Goal: Task Accomplishment & Management: Manage account settings

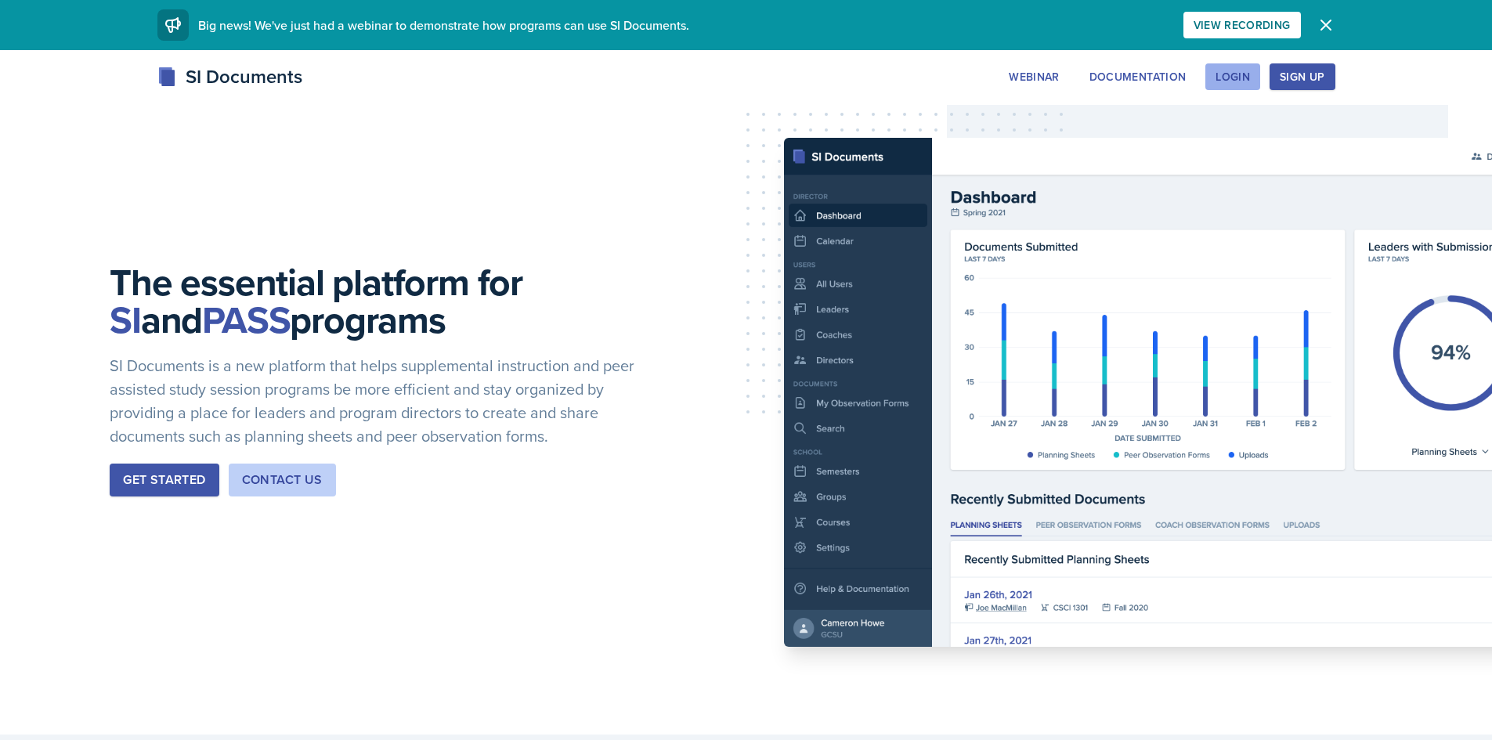
click at [1210, 81] on button "Login" at bounding box center [1232, 76] width 55 height 27
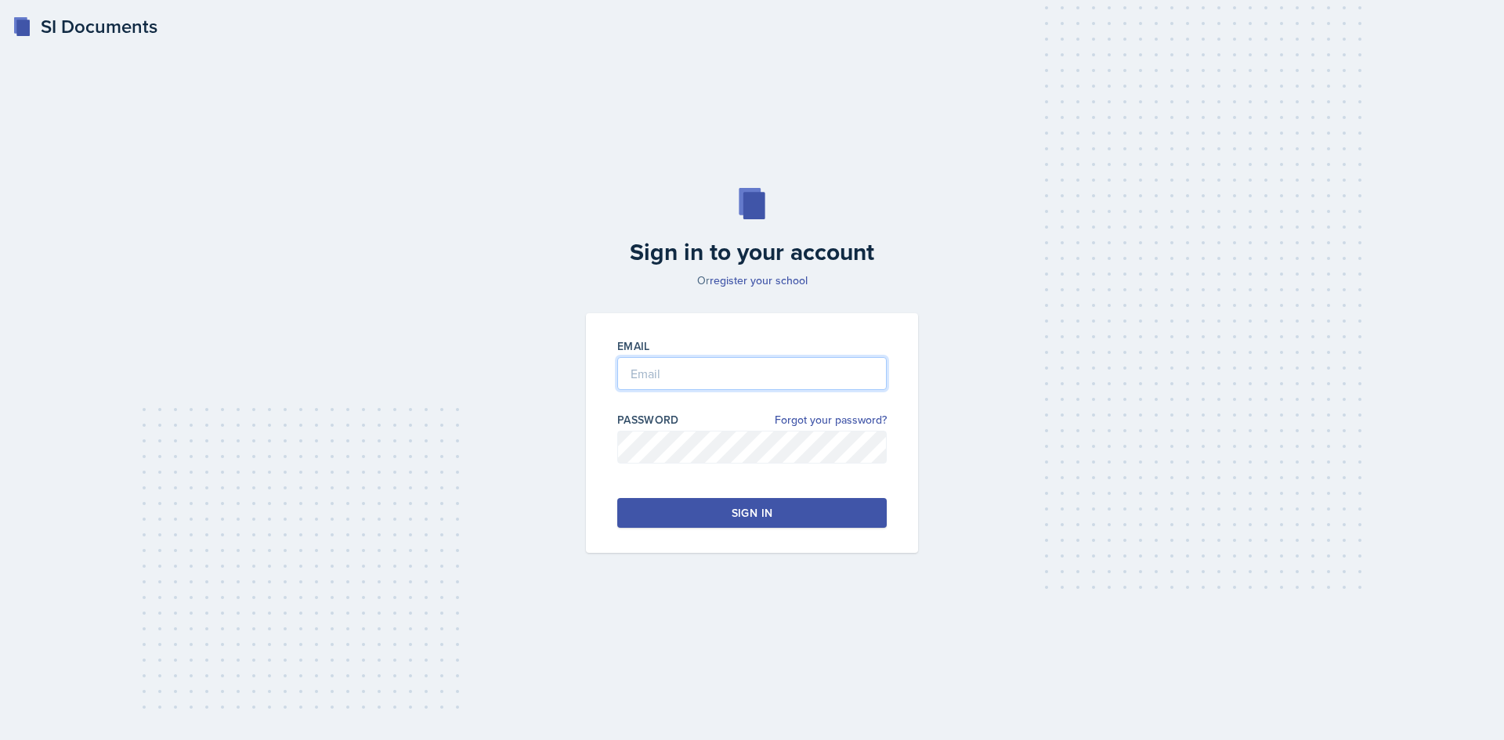
click at [682, 382] on input "email" at bounding box center [751, 373] width 269 height 33
click at [679, 366] on input "email" at bounding box center [751, 373] width 269 height 33
type input "[EMAIL_ADDRESS][PERSON_NAME][DOMAIN_NAME]"
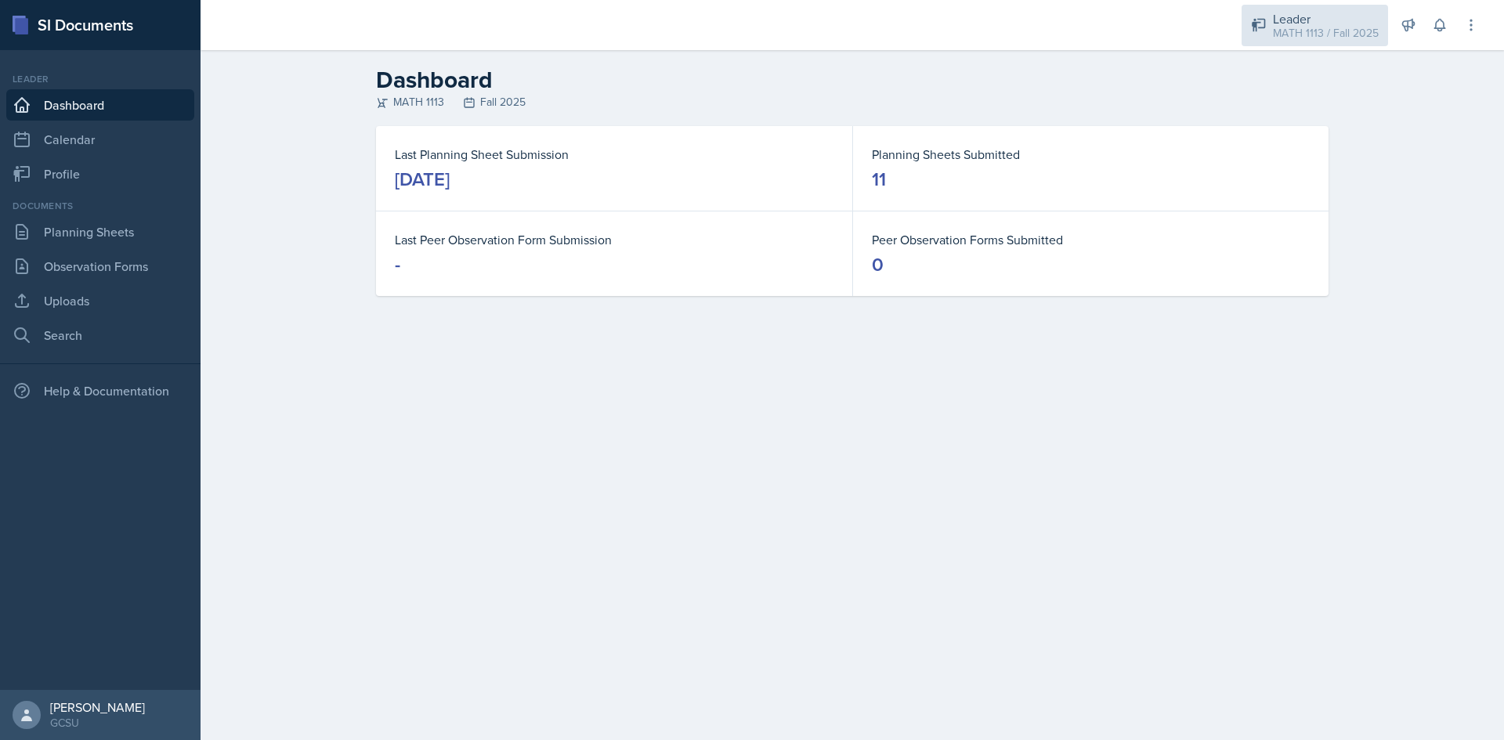
click at [1345, 37] on div "MATH 1113 / Fall 2025" at bounding box center [1325, 33] width 106 height 16
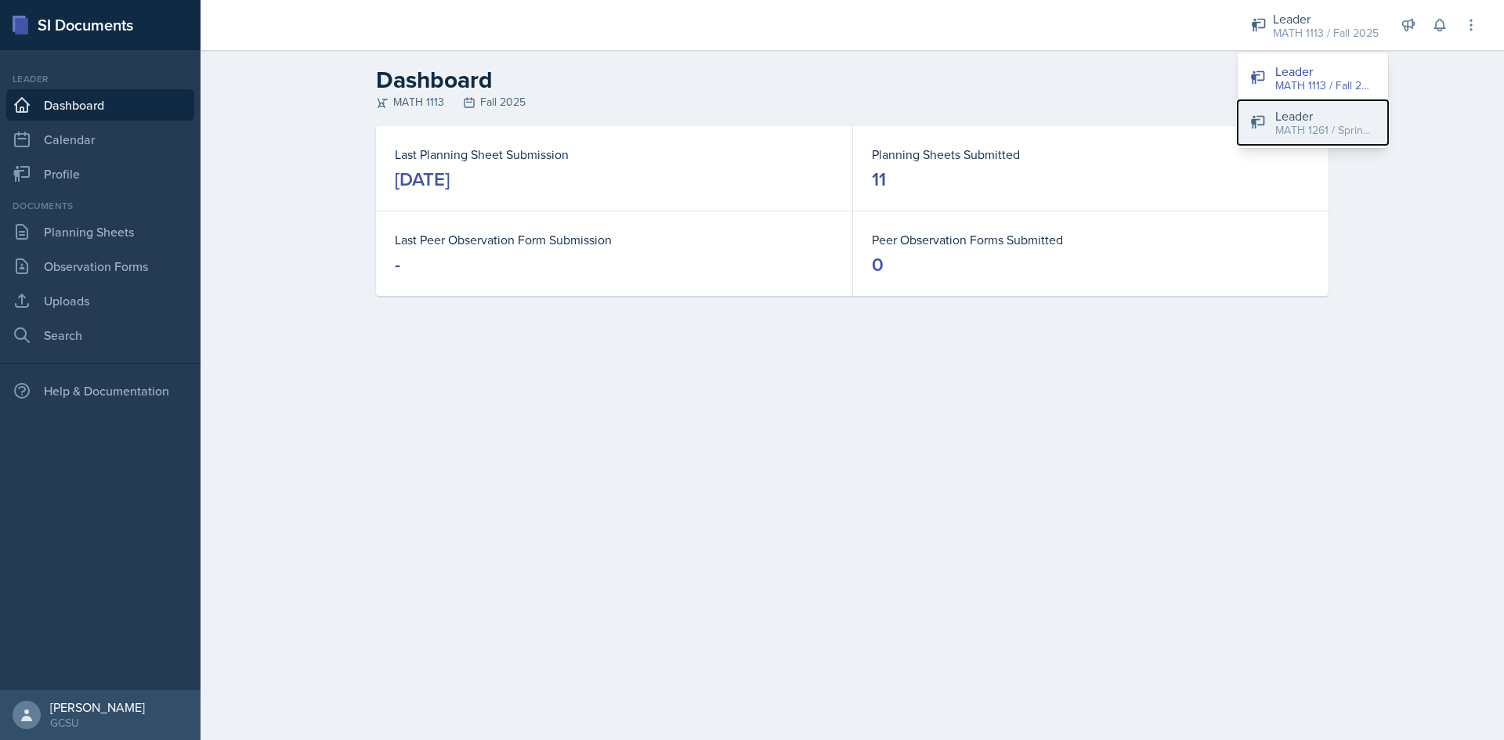
click at [1334, 114] on div "Leader" at bounding box center [1325, 115] width 100 height 19
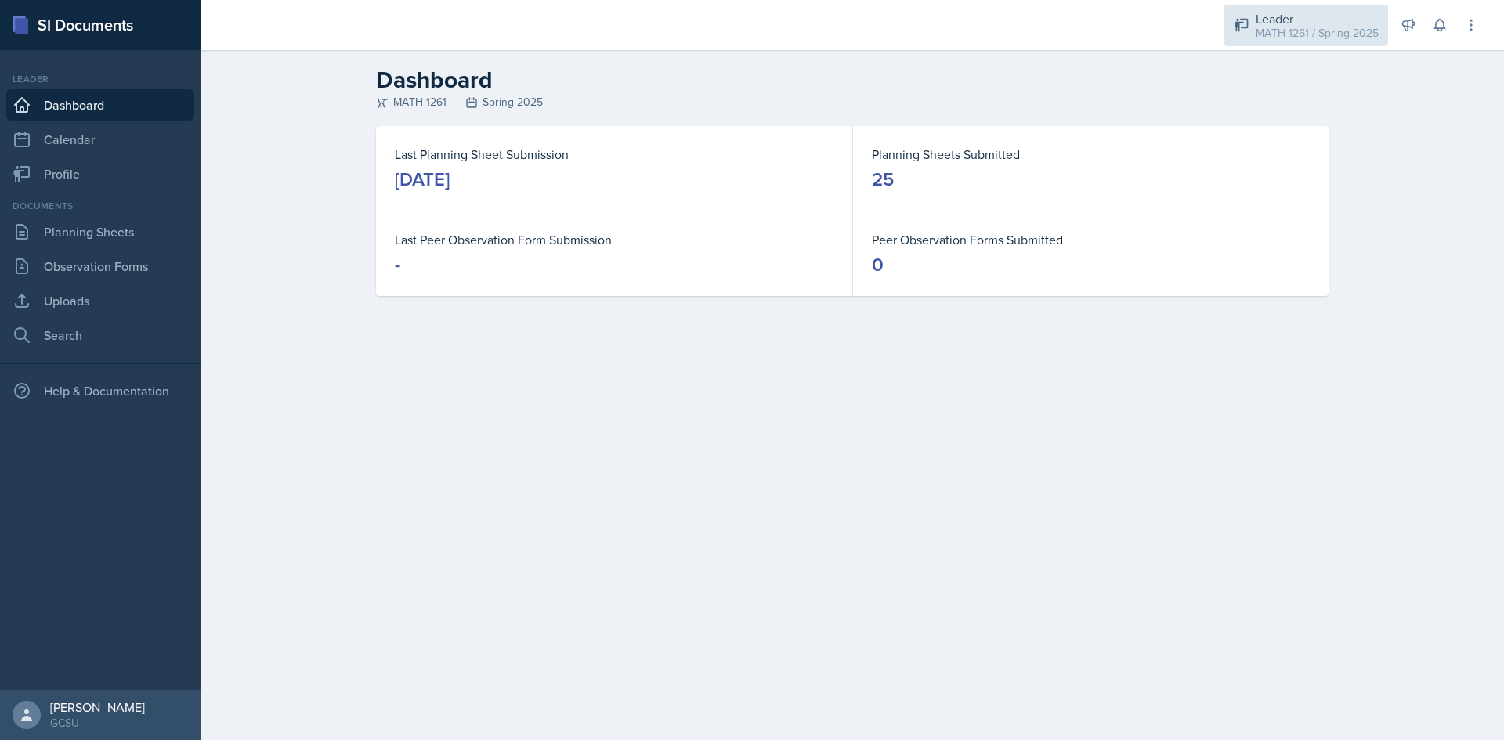
click at [1264, 34] on div "MATH 1261 / Spring 2025" at bounding box center [1316, 33] width 123 height 16
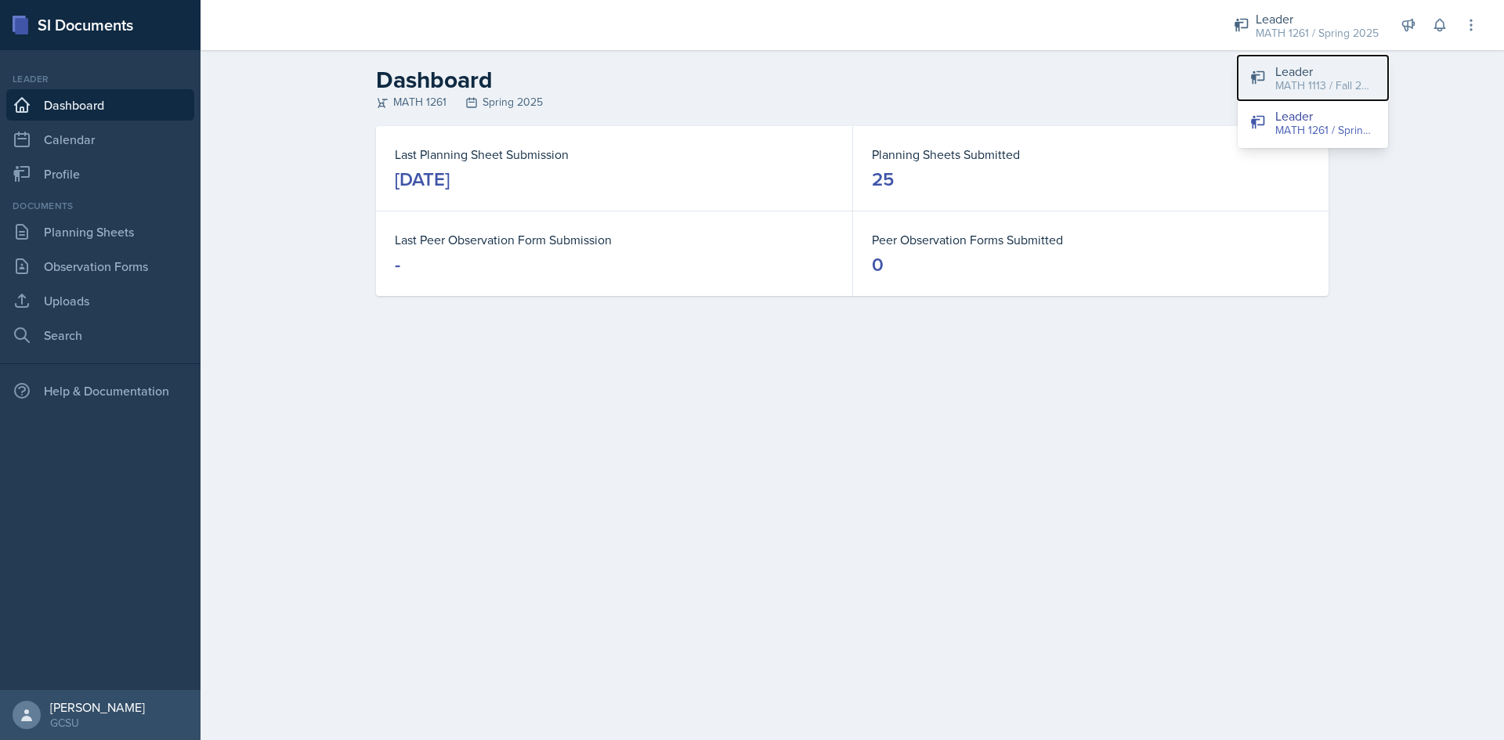
click at [1277, 65] on div "Leader" at bounding box center [1325, 71] width 100 height 19
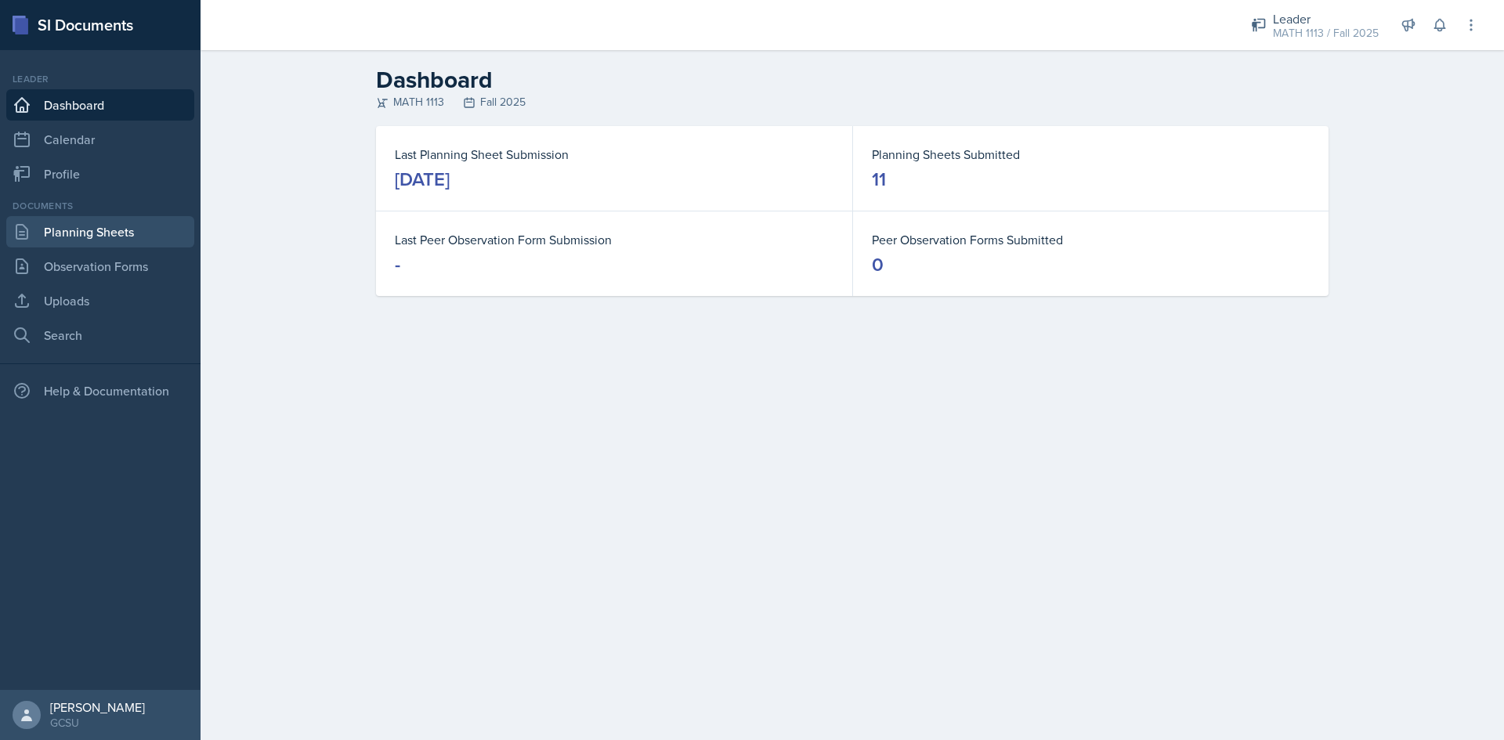
click at [57, 244] on link "Planning Sheets" at bounding box center [100, 231] width 188 height 31
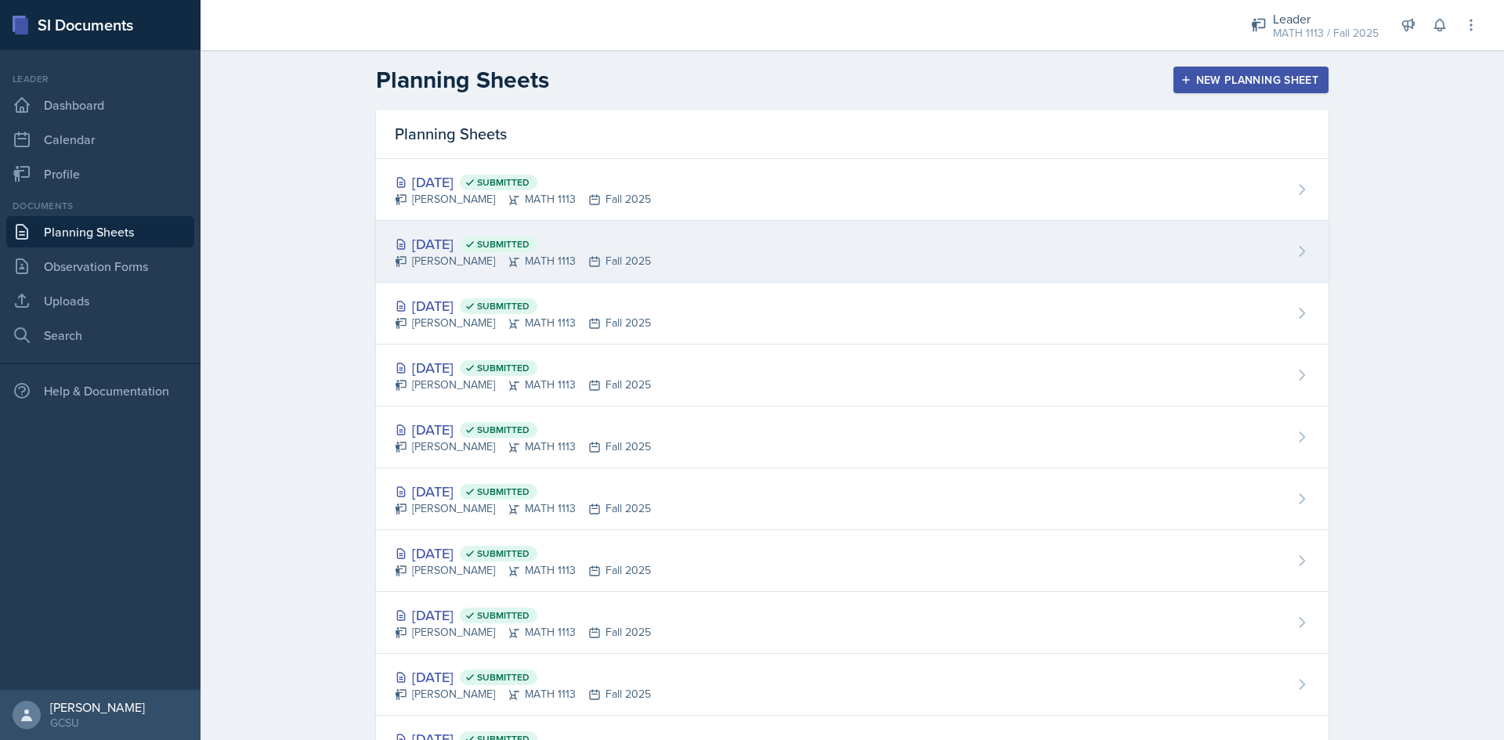
click at [666, 244] on div "[DATE] Submitted [PERSON_NAME] MATH 1113 Fall 2025" at bounding box center [852, 252] width 952 height 62
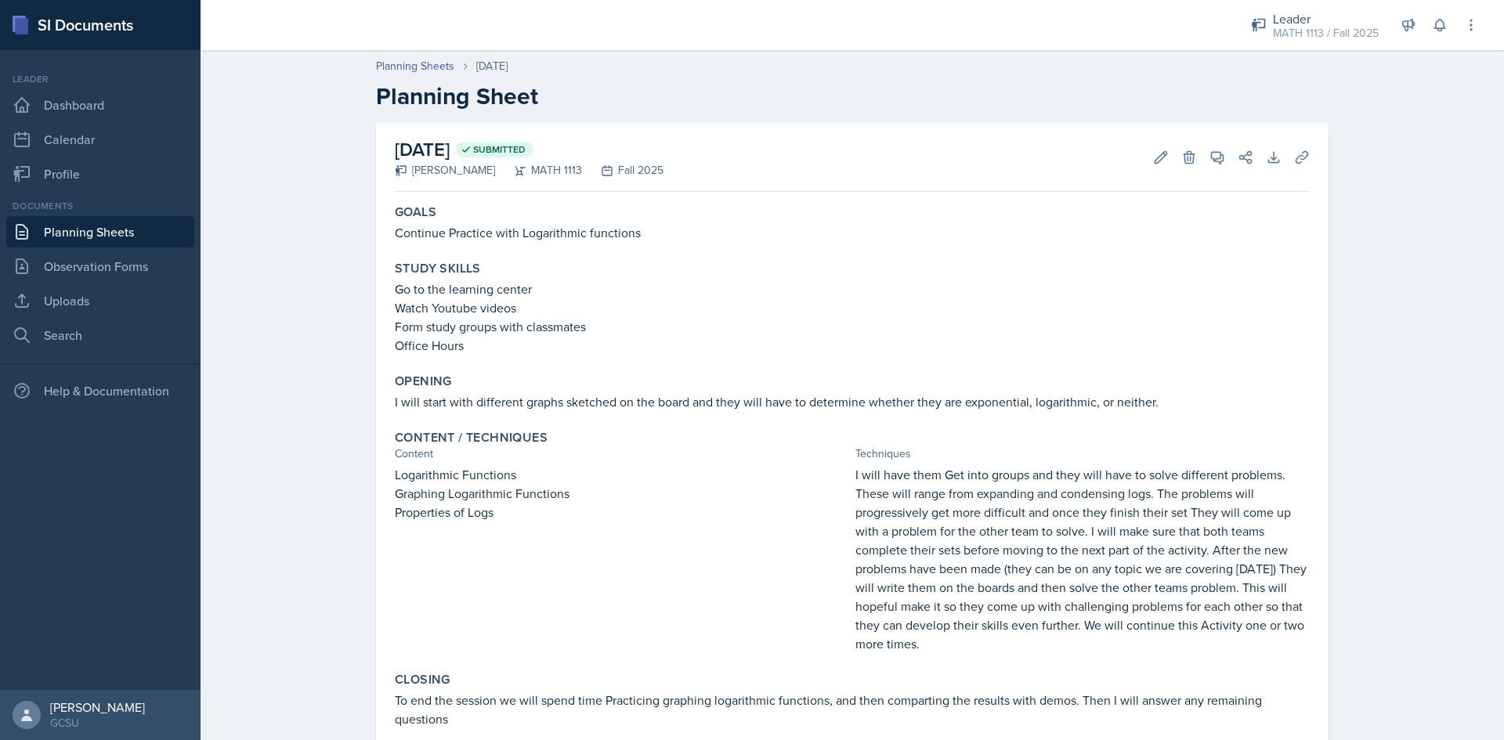
click at [141, 230] on link "Planning Sheets" at bounding box center [100, 231] width 188 height 31
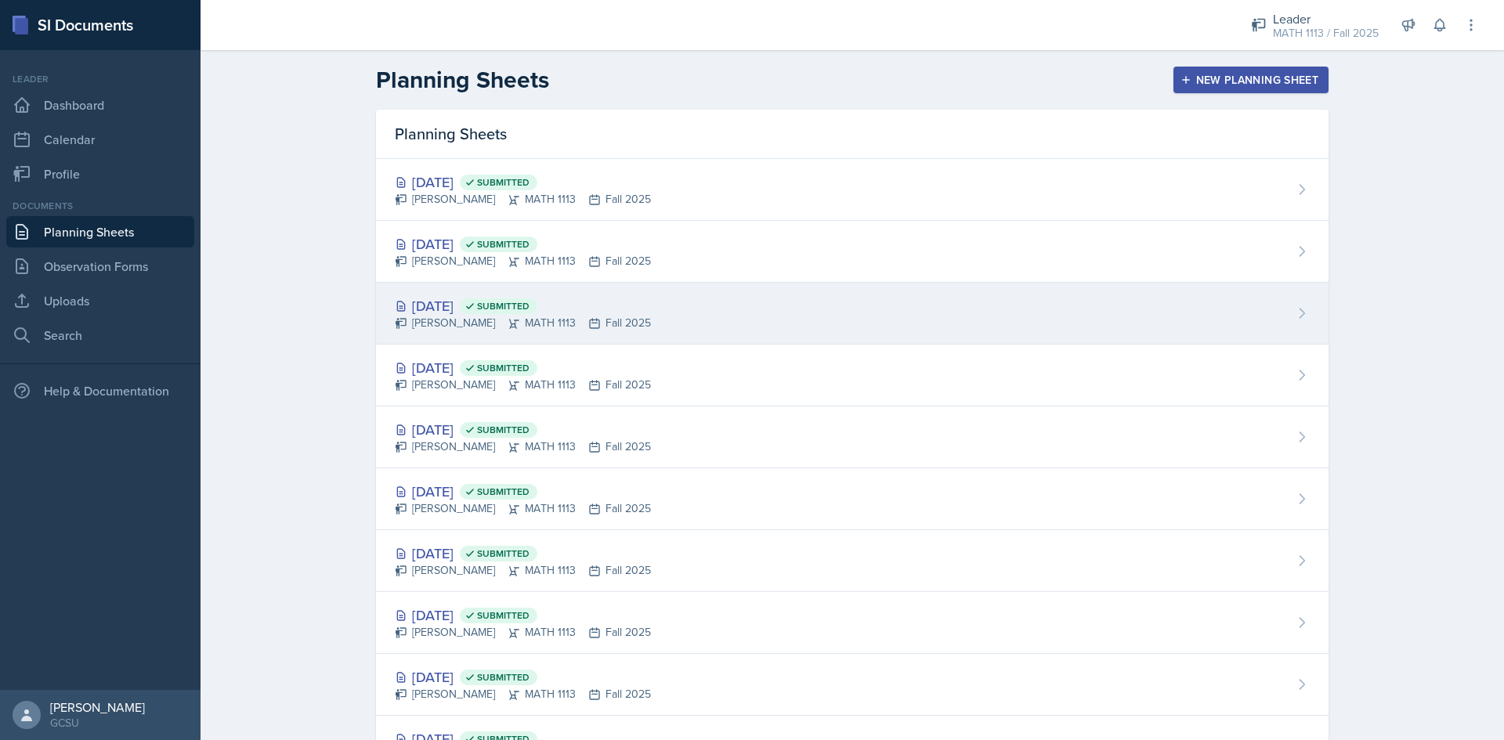
click at [689, 293] on div "[DATE] Submitted [PERSON_NAME] MATH 1113 Fall 2025" at bounding box center [852, 314] width 952 height 62
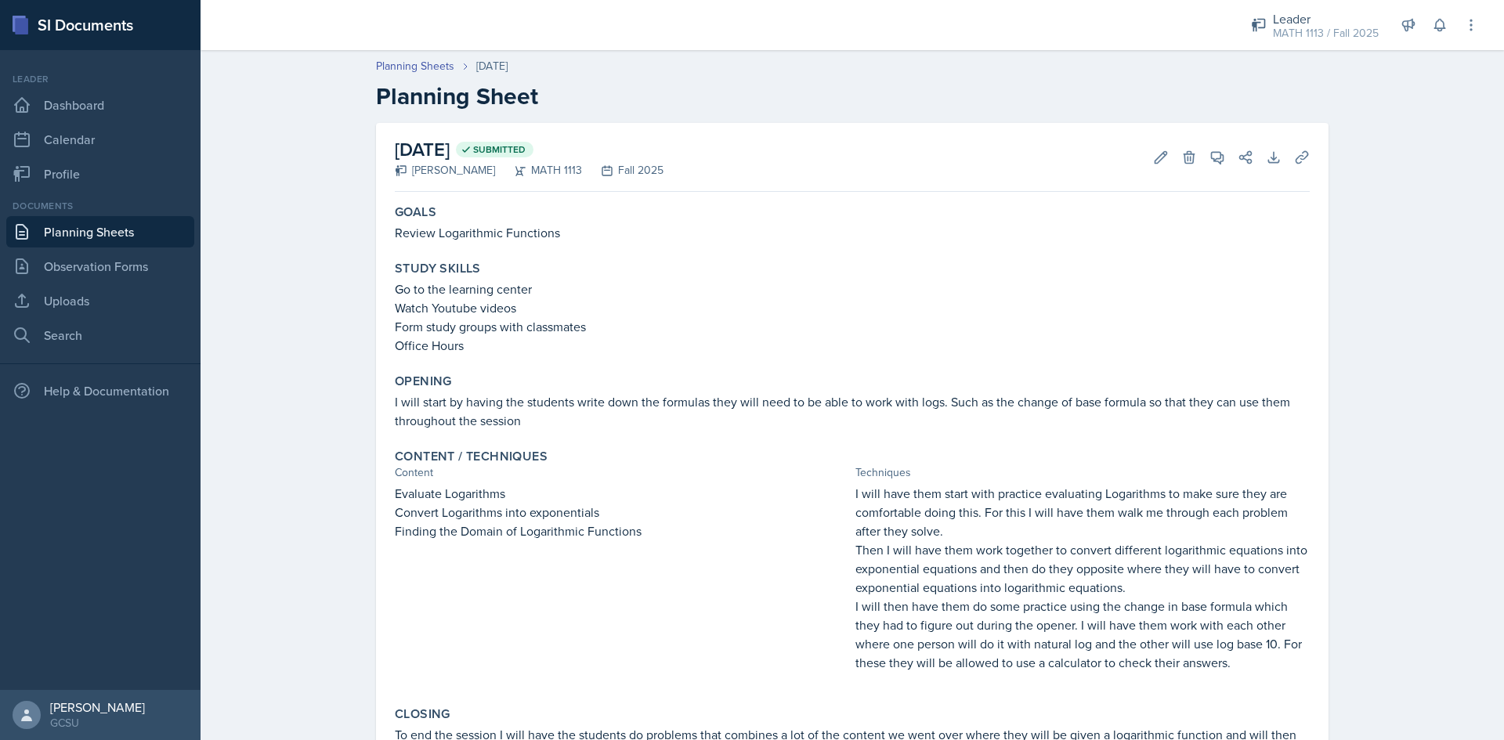
click at [1076, 467] on div "Techniques" at bounding box center [1082, 472] width 454 height 16
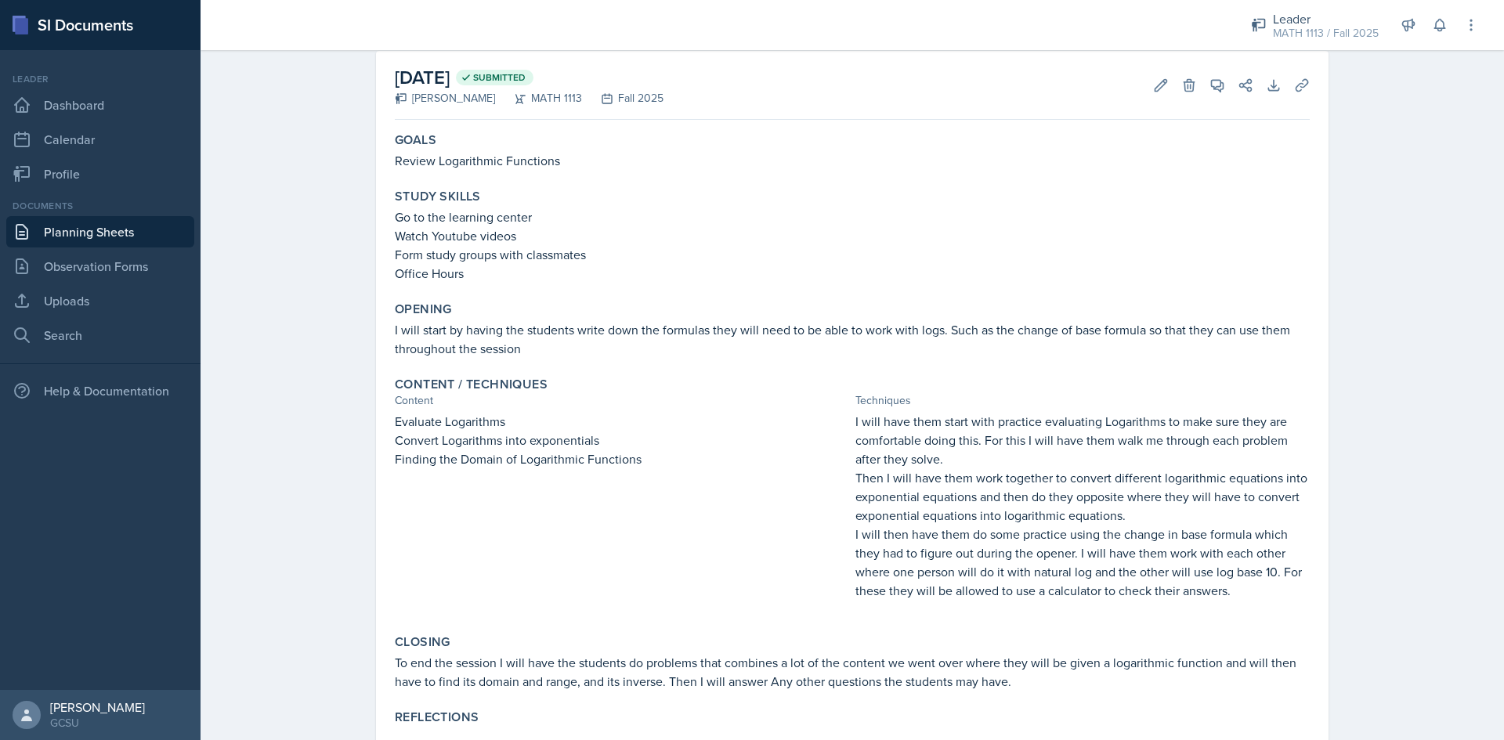
scroll to position [45, 0]
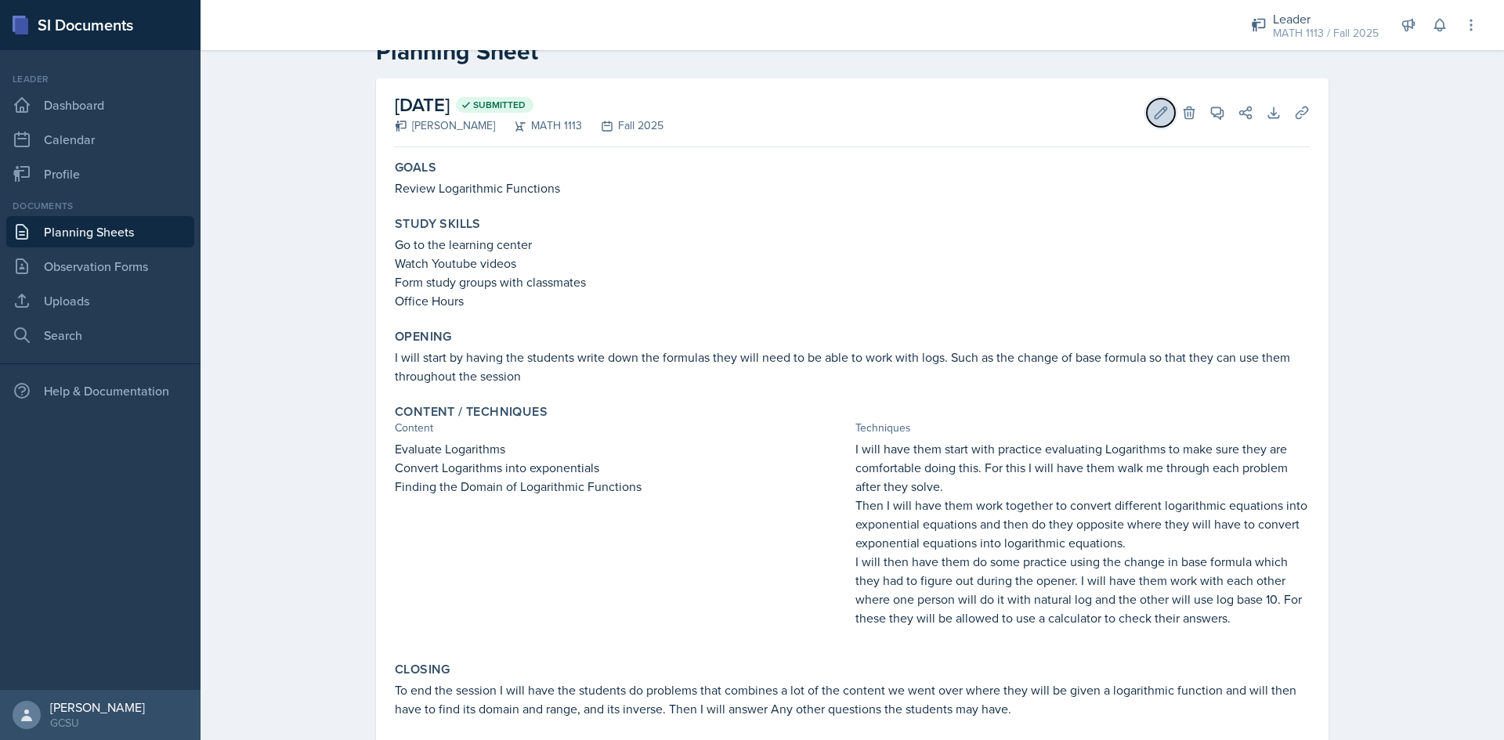
click at [1161, 106] on icon at bounding box center [1161, 113] width 16 height 16
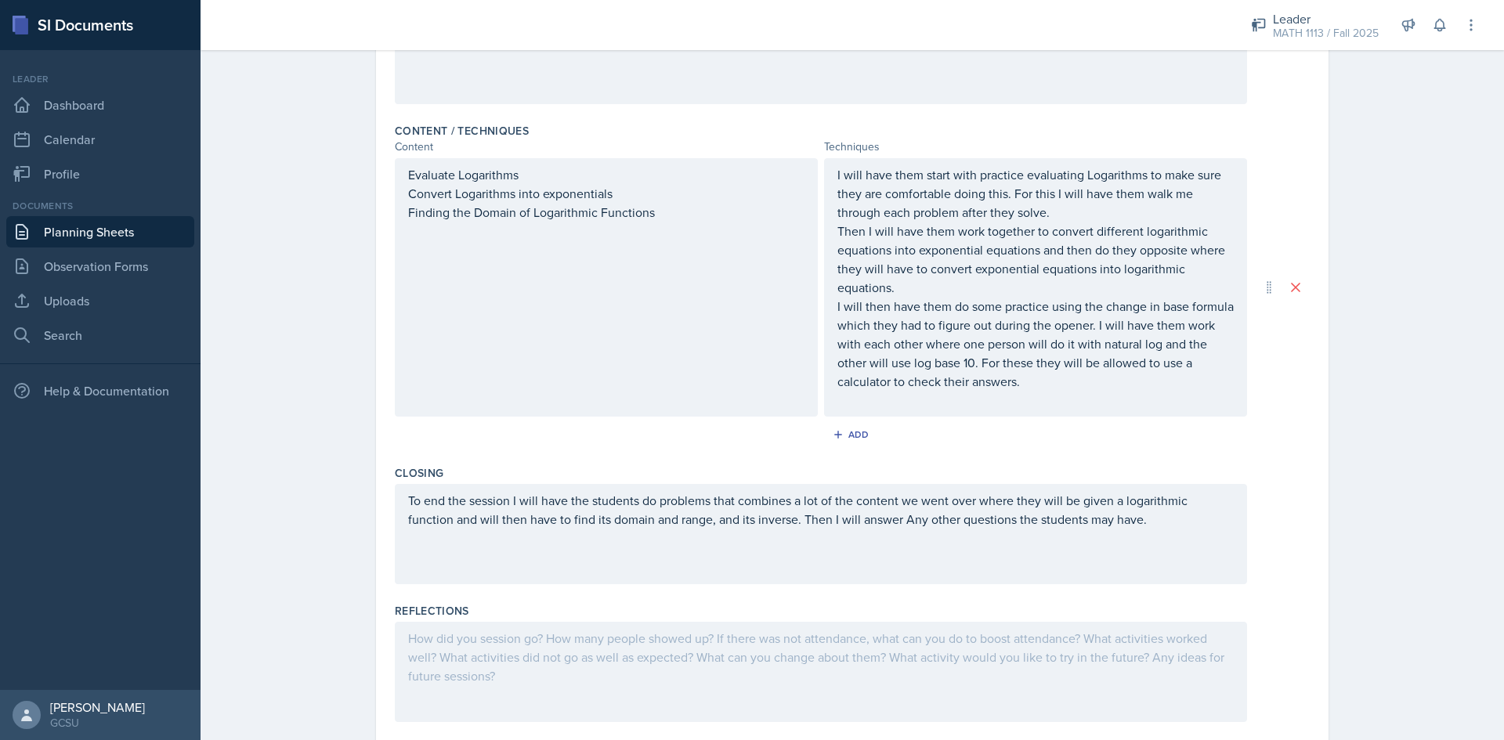
click at [446, 685] on div at bounding box center [821, 672] width 852 height 100
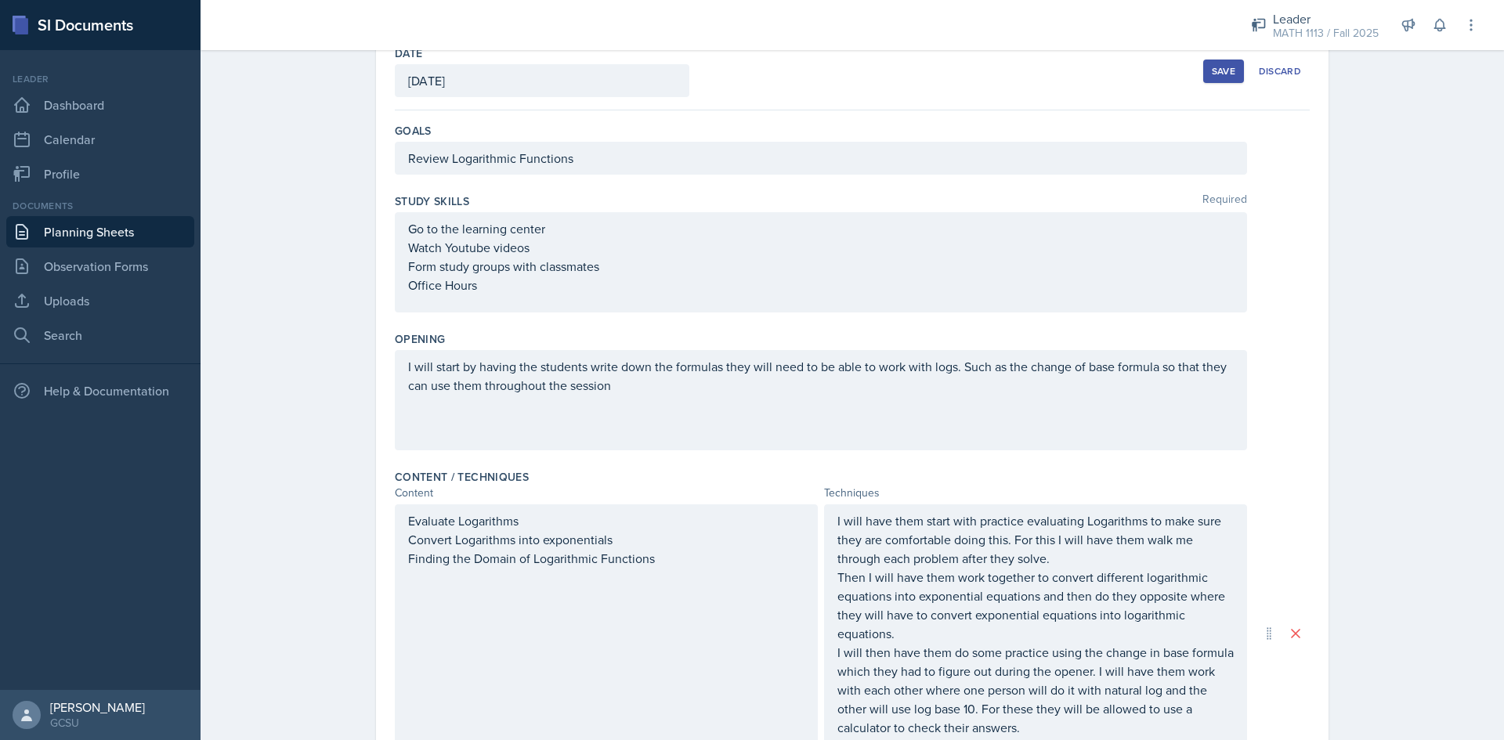
scroll to position [0, 0]
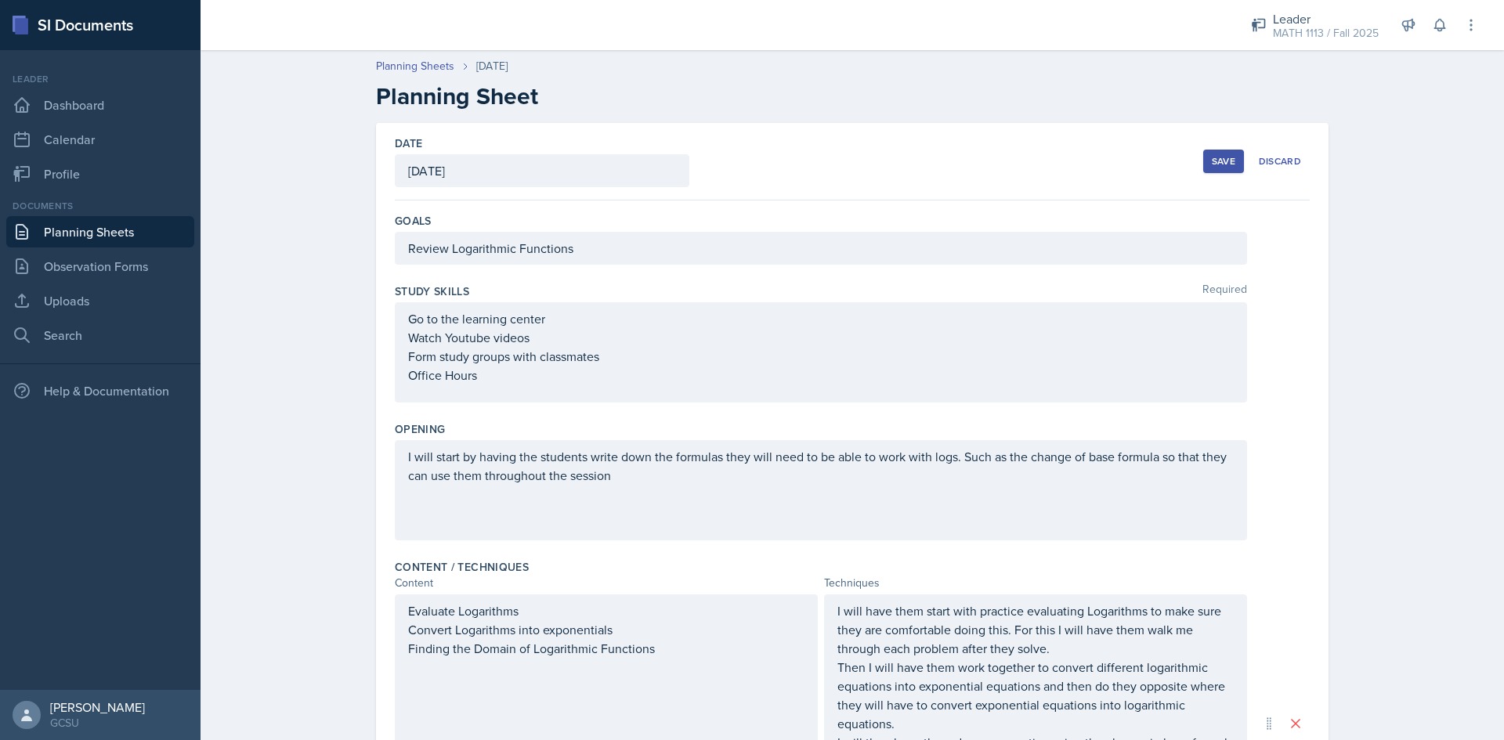
click at [1211, 167] on div "Save" at bounding box center [1222, 161] width 23 height 13
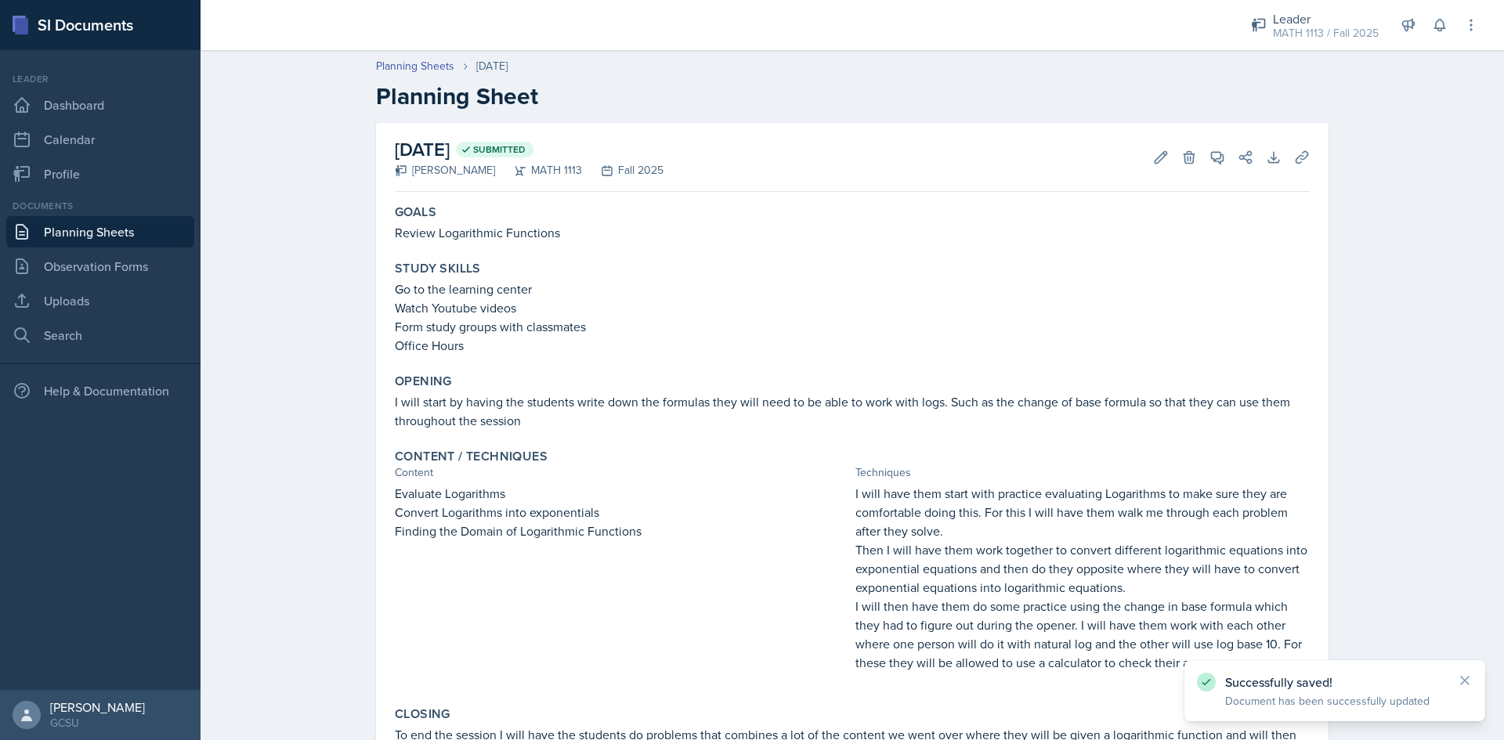
click at [91, 232] on link "Planning Sheets" at bounding box center [100, 231] width 188 height 31
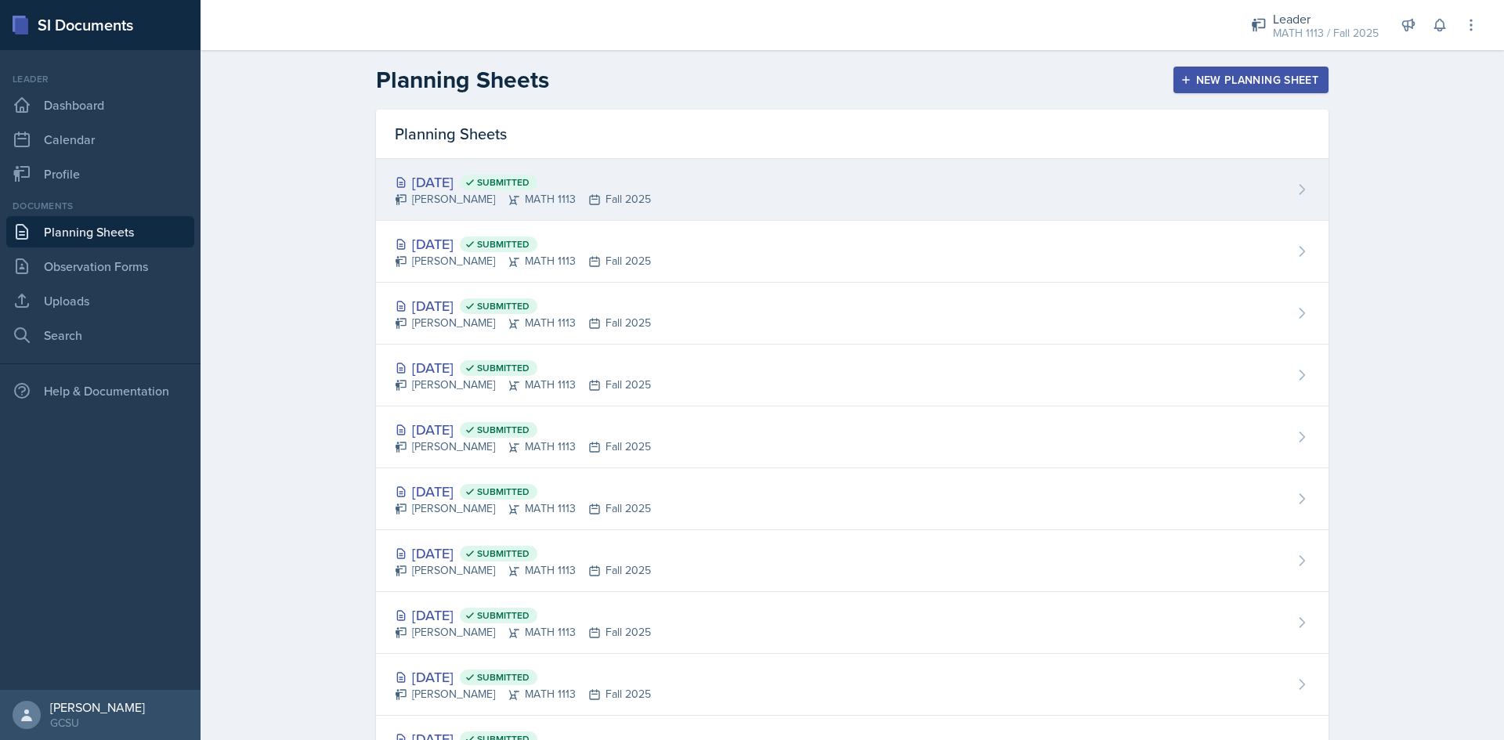
click at [731, 175] on div "[DATE] Submitted [PERSON_NAME] MATH 1113 Fall 2025" at bounding box center [852, 190] width 952 height 62
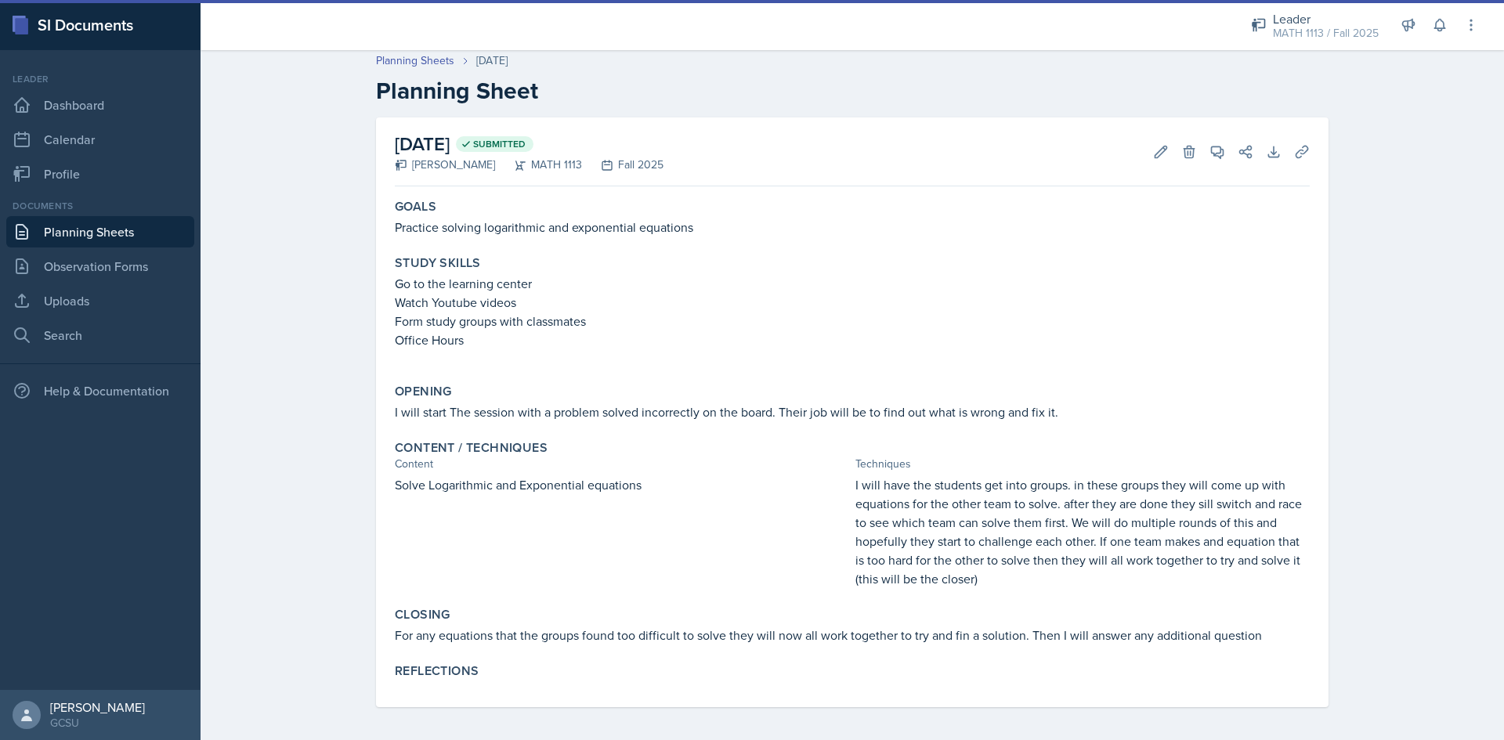
scroll to position [10, 0]
